Goal: Check status: Check status

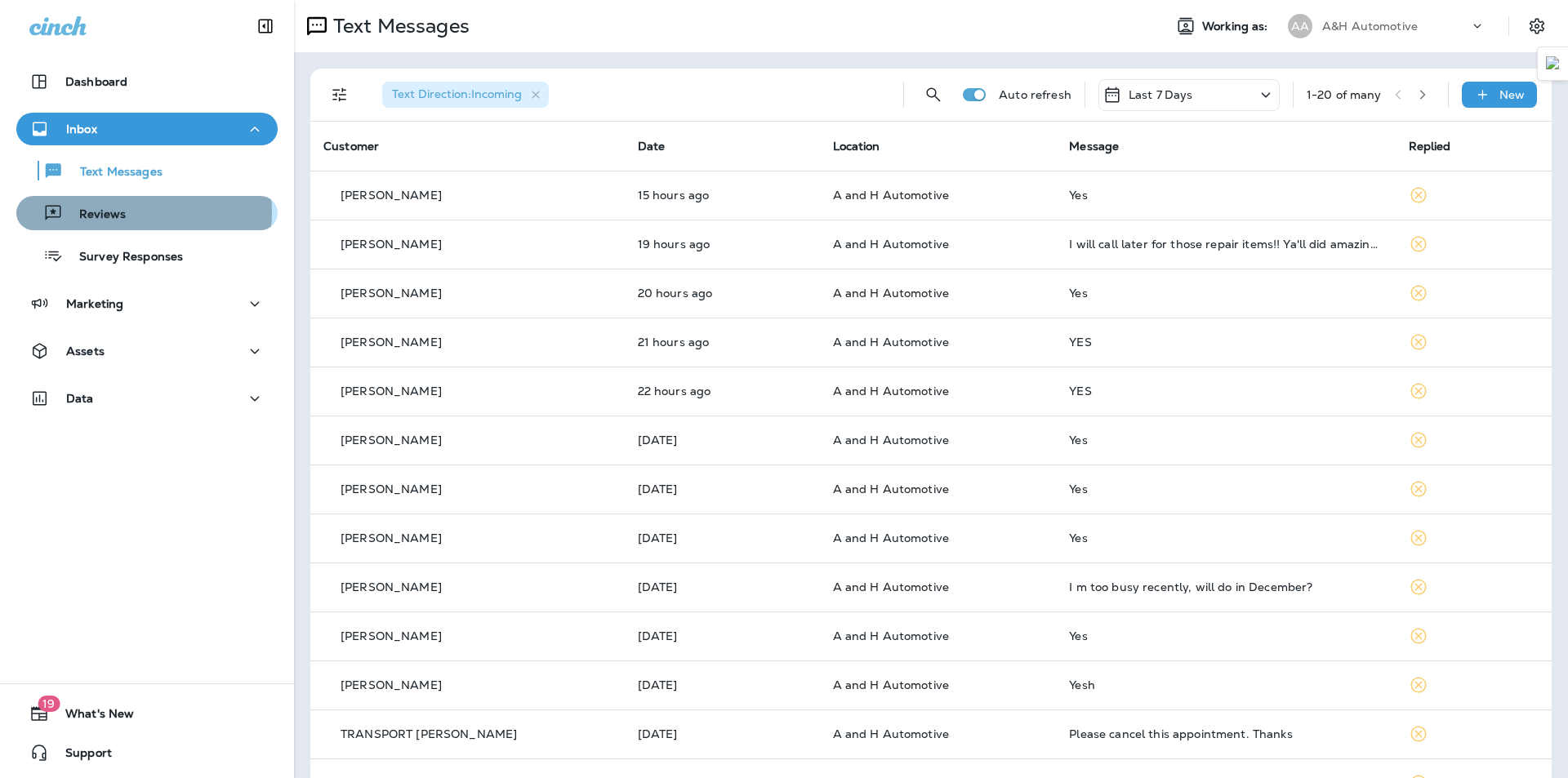
click at [116, 211] on p "Reviews" at bounding box center [94, 215] width 63 height 15
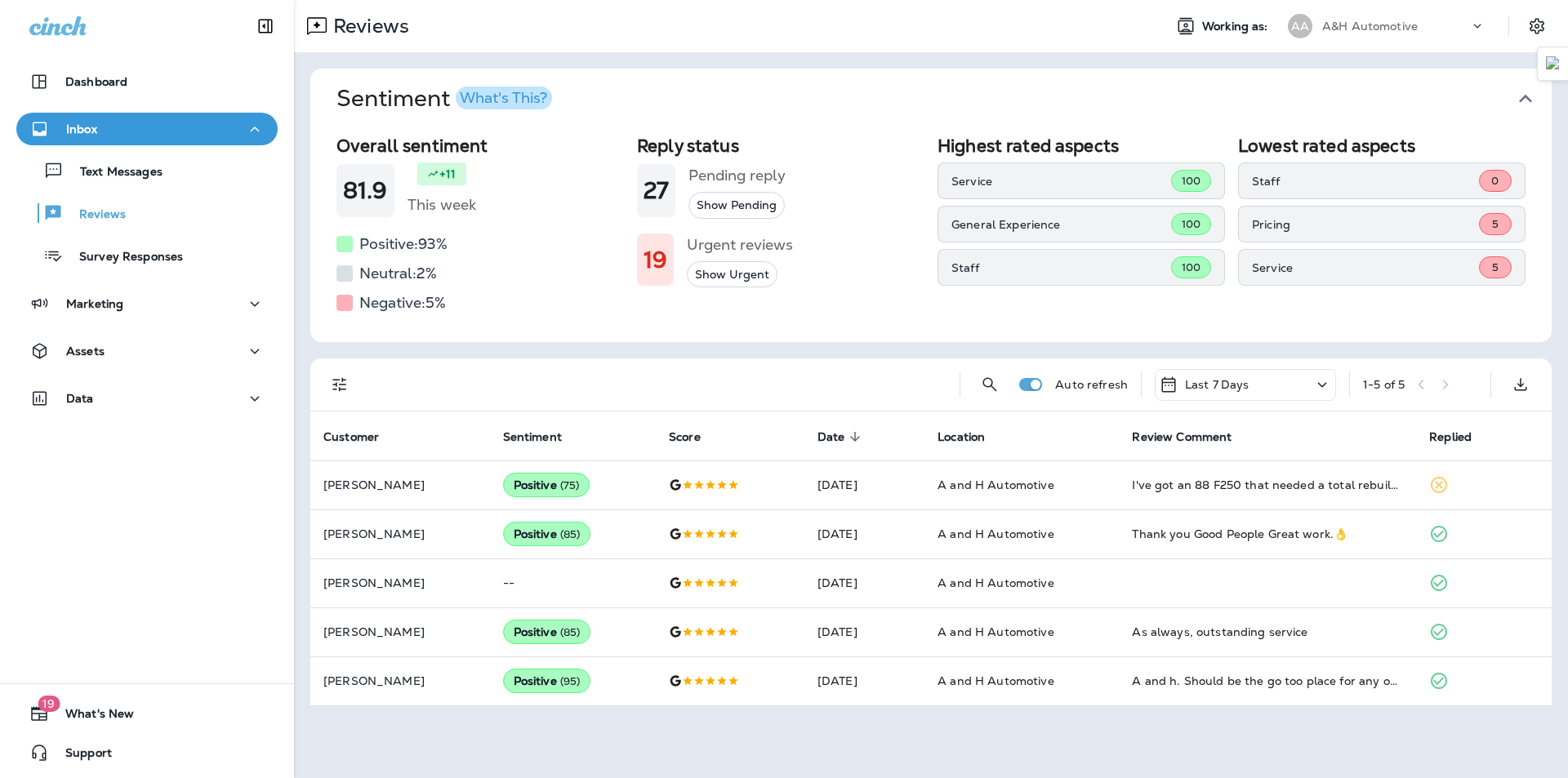
click at [1458, 384] on div "1 - 5 of 5" at bounding box center [1419, 384] width 114 height 25
click at [1239, 389] on p "Last 7 Days" at bounding box center [1216, 384] width 65 height 13
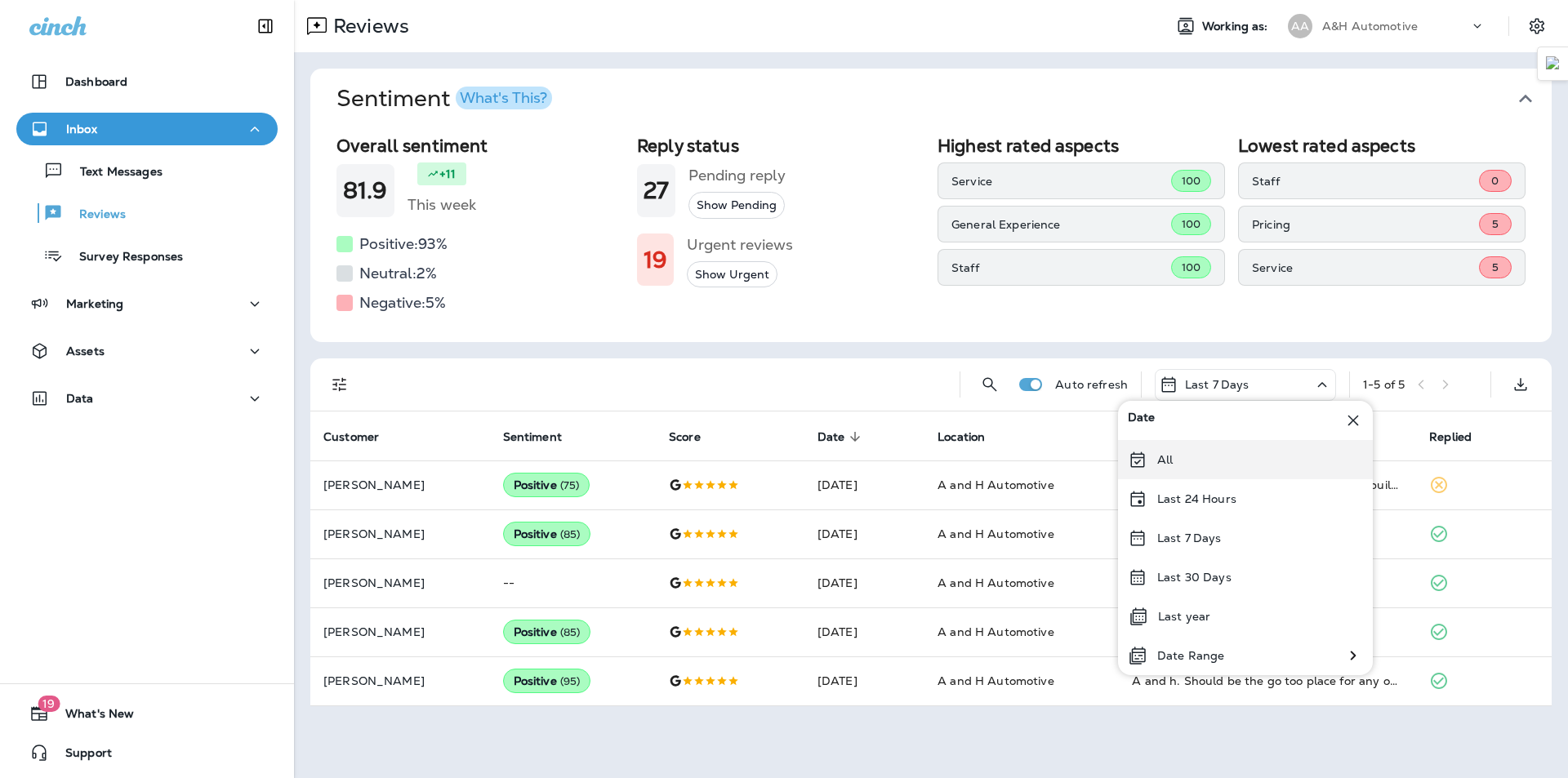
click at [1162, 450] on div "All" at bounding box center [1245, 459] width 255 height 39
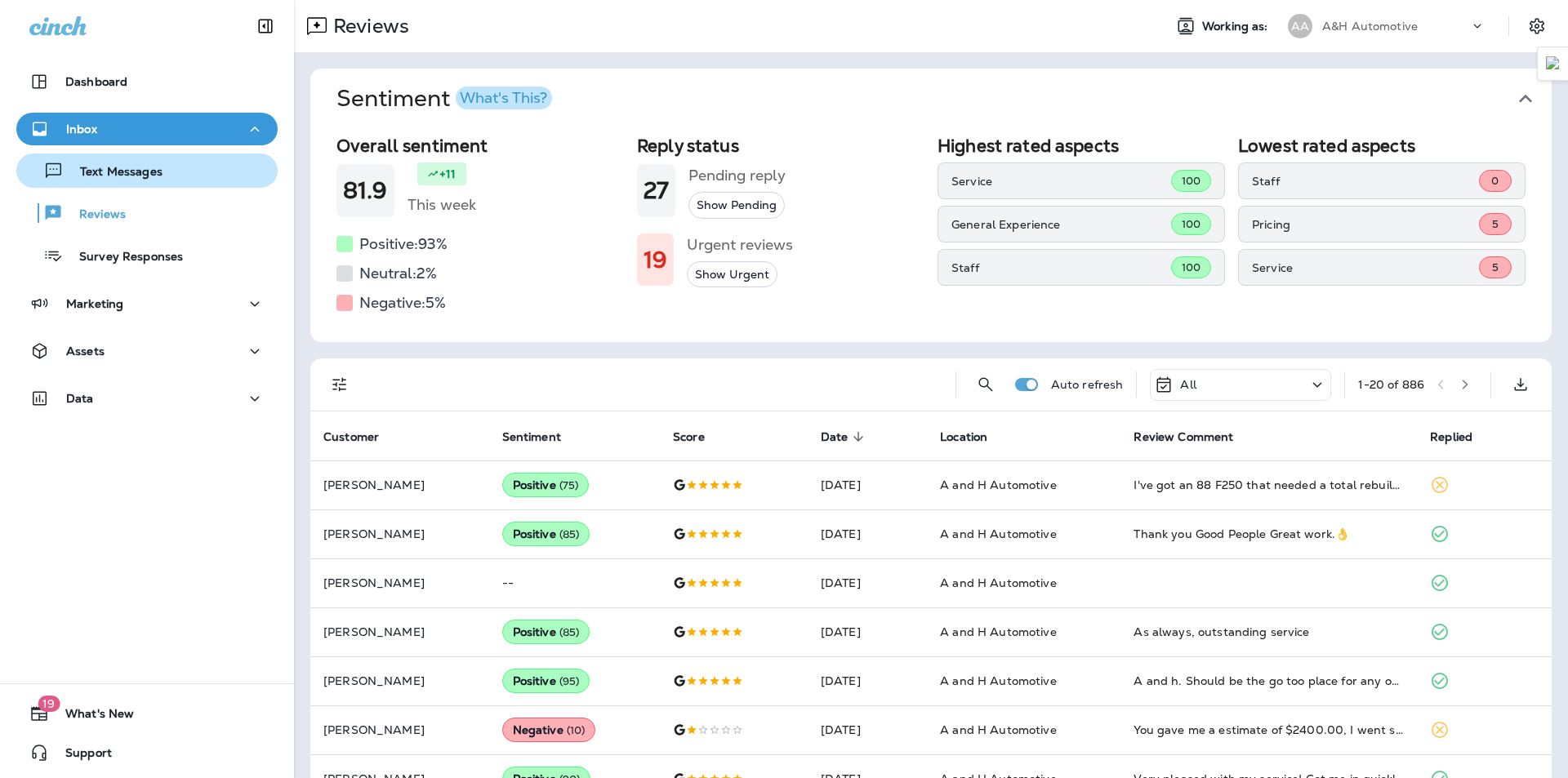
click at [140, 165] on p "Text Messages" at bounding box center [113, 172] width 98 height 15
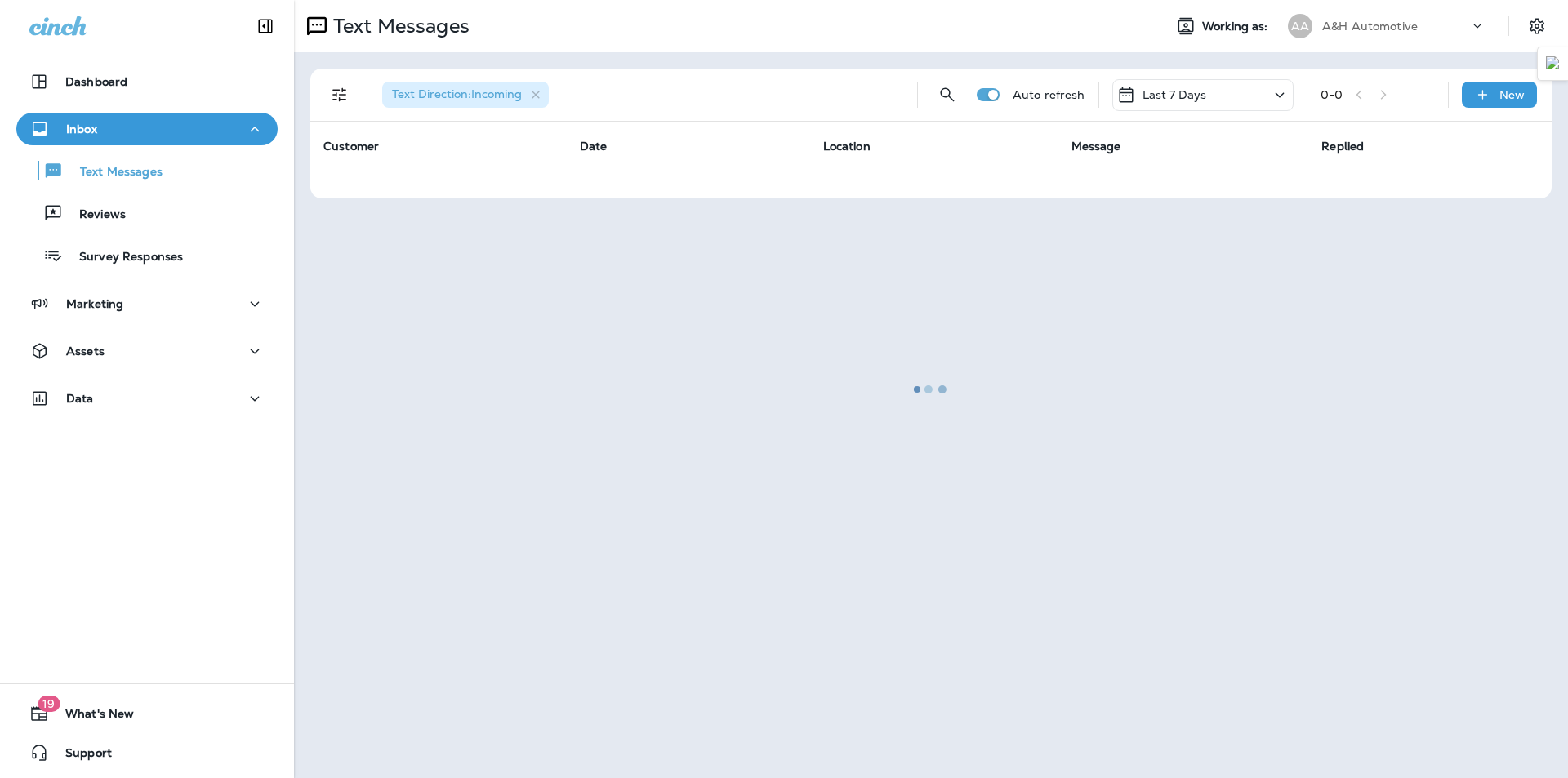
click at [987, 36] on div at bounding box center [930, 389] width 1270 height 774
